Goal: Task Accomplishment & Management: Manage account settings

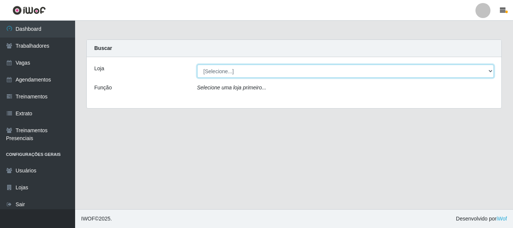
click at [251, 73] on select "[Selecione...] O Cestão - [GEOGRAPHIC_DATA]" at bounding box center [345, 71] width 297 height 13
select select "238"
click at [197, 65] on select "[Selecione...] O Cestão - [GEOGRAPHIC_DATA]" at bounding box center [345, 71] width 297 height 13
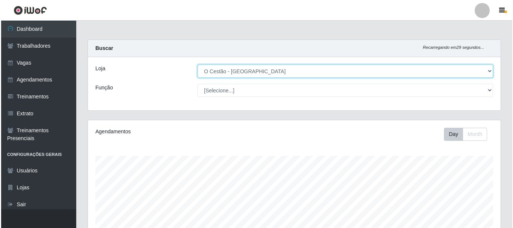
scroll to position [150, 0]
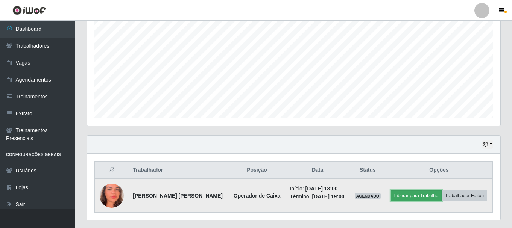
click at [413, 195] on button "Liberar para Trabalho" at bounding box center [416, 196] width 51 height 11
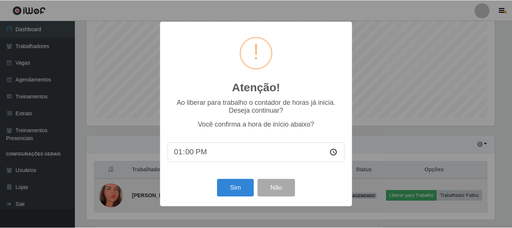
scroll to position [156, 409]
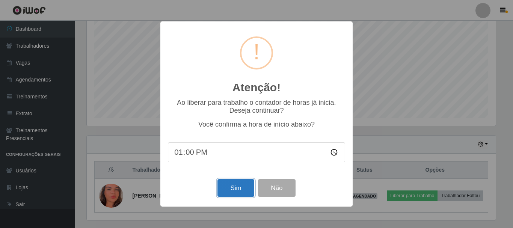
click at [241, 190] on button "Sim" at bounding box center [236, 188] width 36 height 18
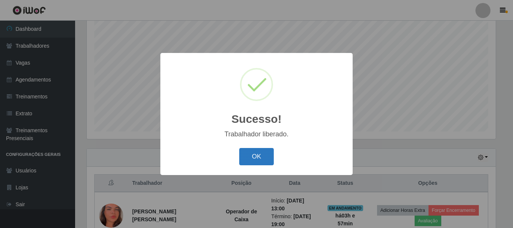
click at [264, 157] on button "OK" at bounding box center [256, 157] width 35 height 18
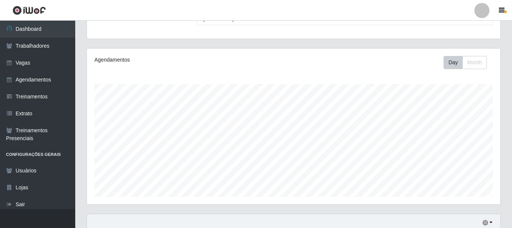
scroll to position [71, 0]
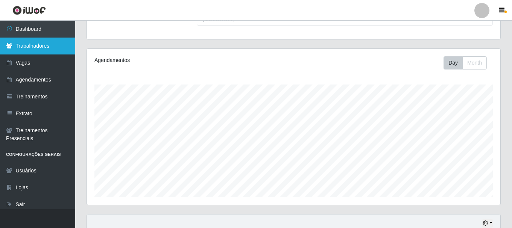
click at [39, 45] on link "Trabalhadores" at bounding box center [37, 46] width 75 height 17
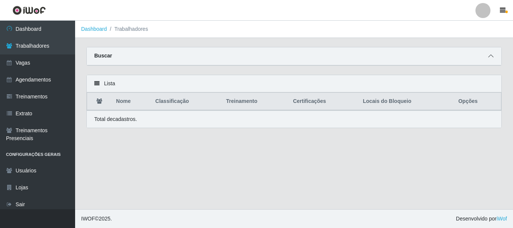
click at [491, 56] on icon at bounding box center [491, 55] width 5 height 5
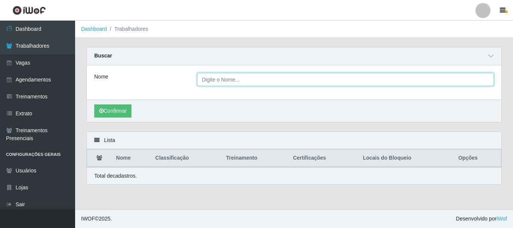
click at [236, 79] on input "Nome" at bounding box center [345, 79] width 297 height 13
type input "[PERSON_NAME]"
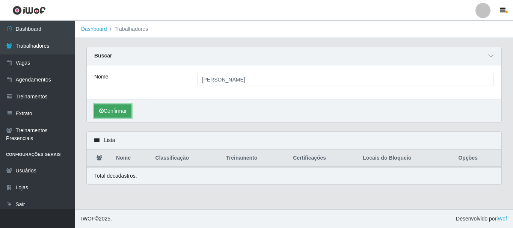
click at [121, 109] on button "Confirmar" at bounding box center [112, 110] width 37 height 13
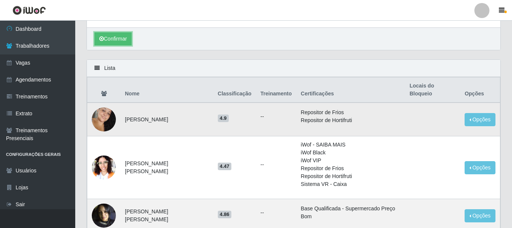
scroll to position [75, 0]
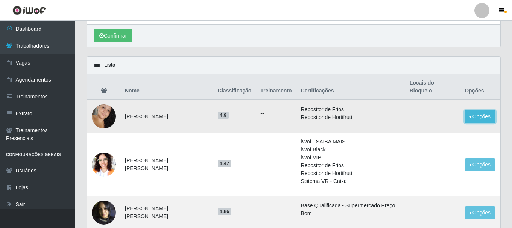
click at [477, 110] on button "Opções" at bounding box center [479, 116] width 31 height 13
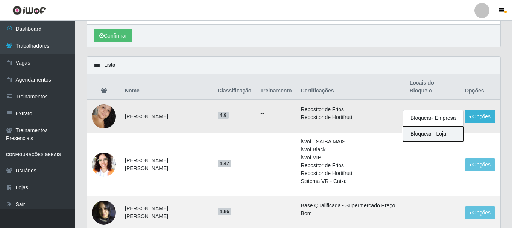
click at [427, 126] on button "Bloquear - Loja" at bounding box center [433, 133] width 61 height 15
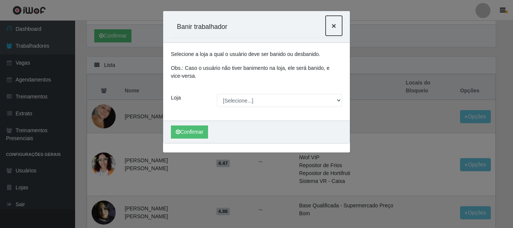
click at [335, 27] on span "×" at bounding box center [334, 25] width 5 height 9
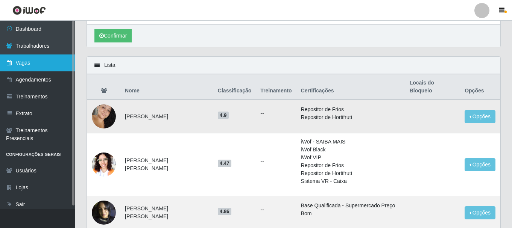
click at [62, 64] on link "Vagas" at bounding box center [37, 63] width 75 height 17
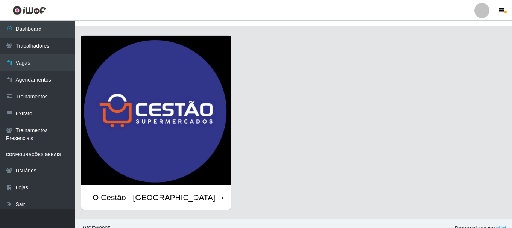
scroll to position [21, 0]
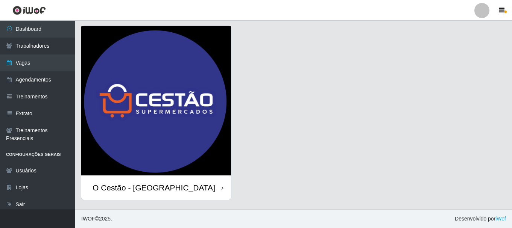
click at [223, 191] on icon at bounding box center [222, 188] width 2 height 5
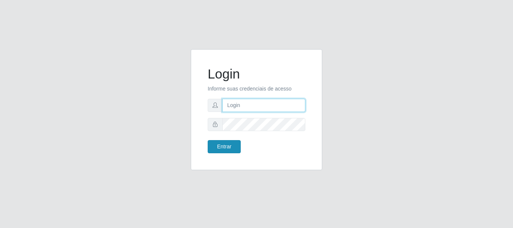
type input "JOSELMA@OCESTAO"
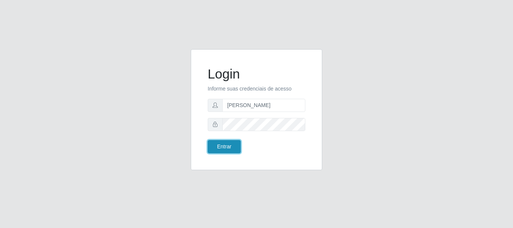
click at [224, 148] on button "Entrar" at bounding box center [224, 146] width 33 height 13
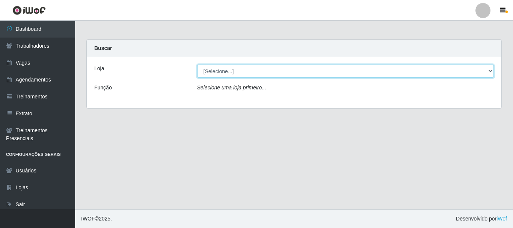
click at [238, 72] on select "[Selecione...] O Cestão - [GEOGRAPHIC_DATA]" at bounding box center [345, 71] width 297 height 13
select select "238"
click at [197, 65] on select "[Selecione...] O Cestão - [GEOGRAPHIC_DATA]" at bounding box center [345, 71] width 297 height 13
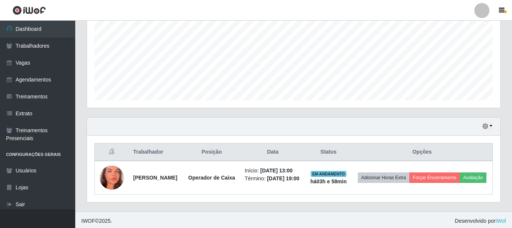
scroll to position [184, 0]
